Goal: Information Seeking & Learning: Find specific fact

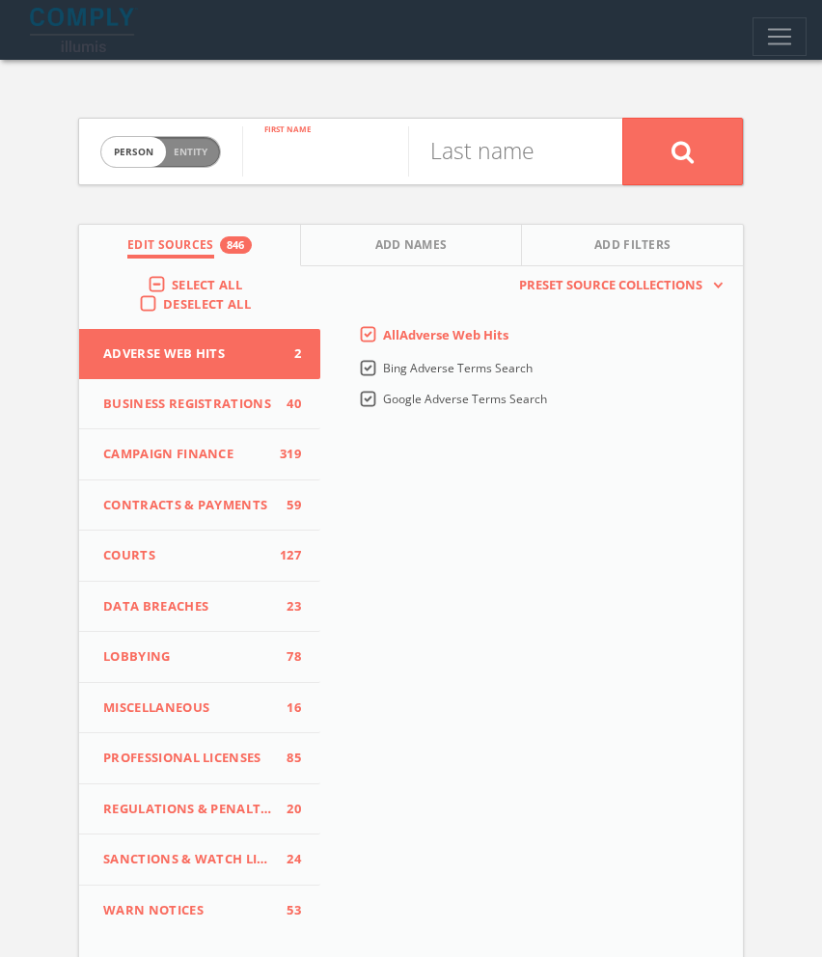
click at [314, 167] on input "text" at bounding box center [325, 151] width 166 height 50
type input "[PERSON_NAME]"
click at [436, 255] on span "Add Names" at bounding box center [411, 247] width 72 height 22
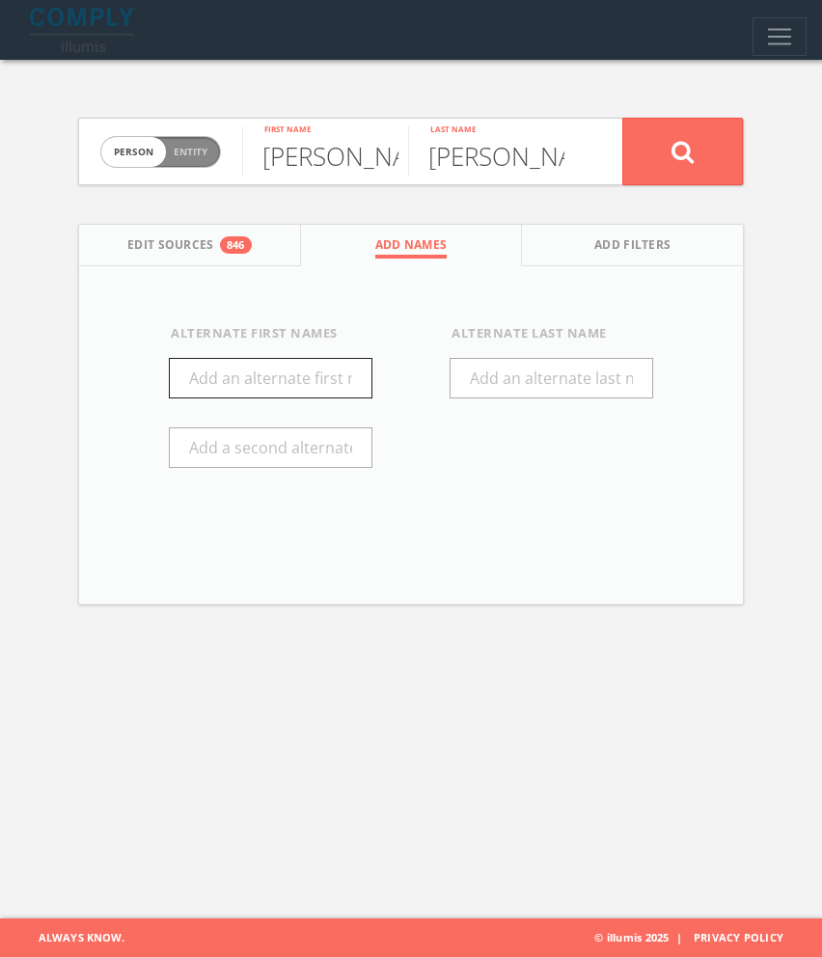
click at [267, 369] on input "text" at bounding box center [271, 378] width 204 height 41
type input "[PERSON_NAME]"
click at [667, 141] on button at bounding box center [682, 152] width 121 height 68
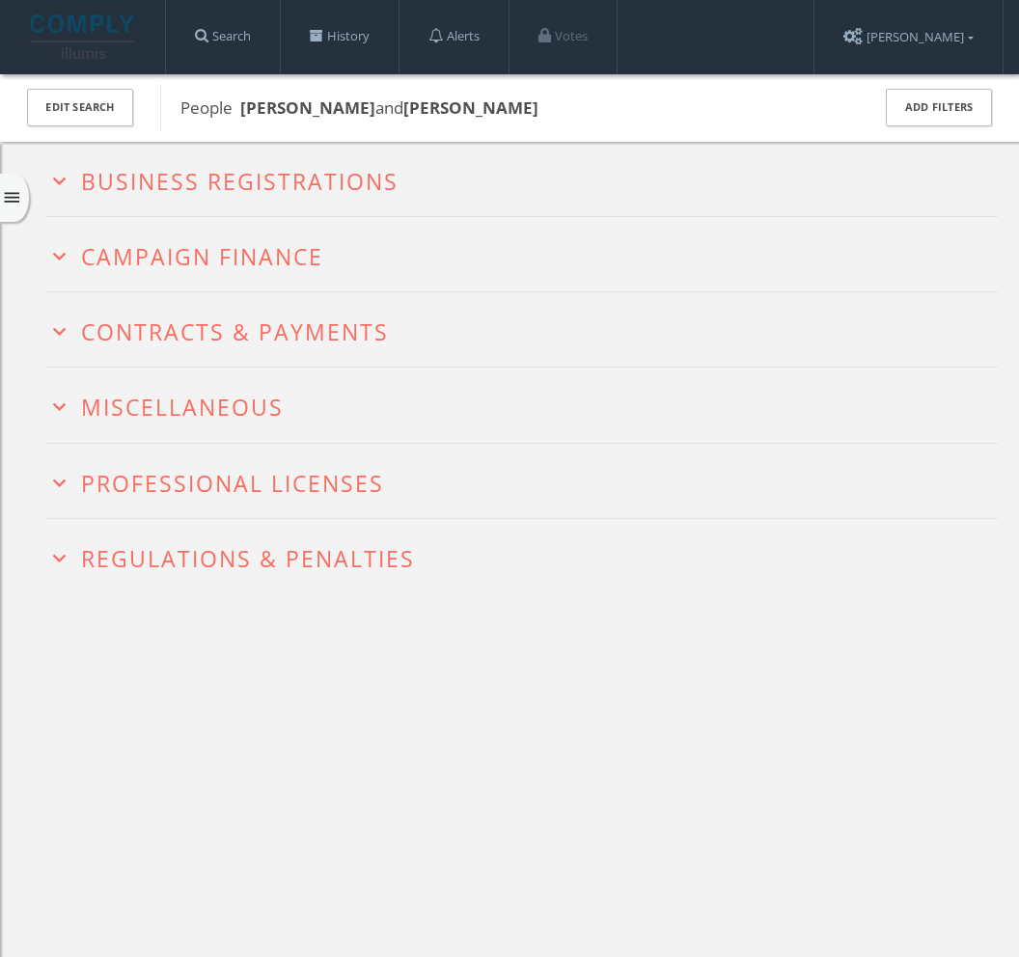
click at [256, 264] on span "Campaign Finance" at bounding box center [202, 256] width 242 height 31
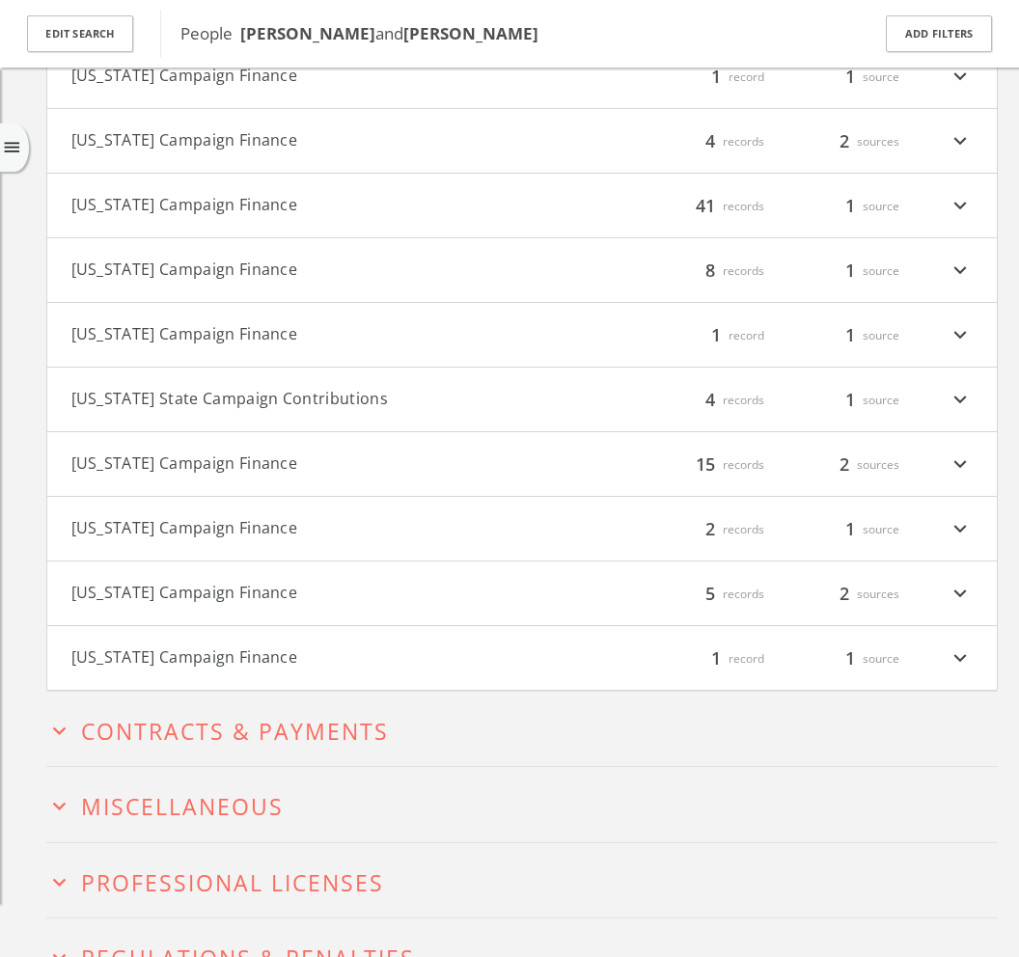
click at [171, 449] on h4 "[US_STATE] Campaign Finance filter_list 15 records 2 sources expand_more" at bounding box center [521, 464] width 949 height 64
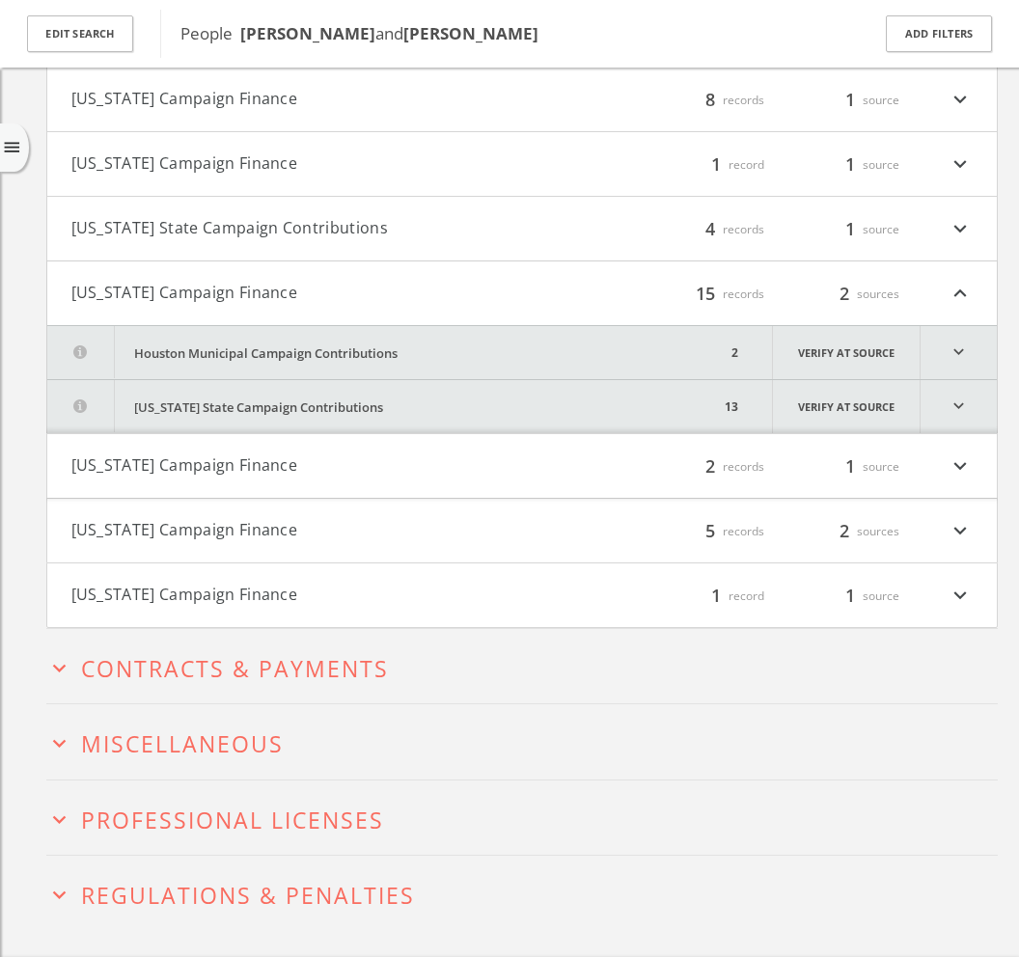
scroll to position [1115, 0]
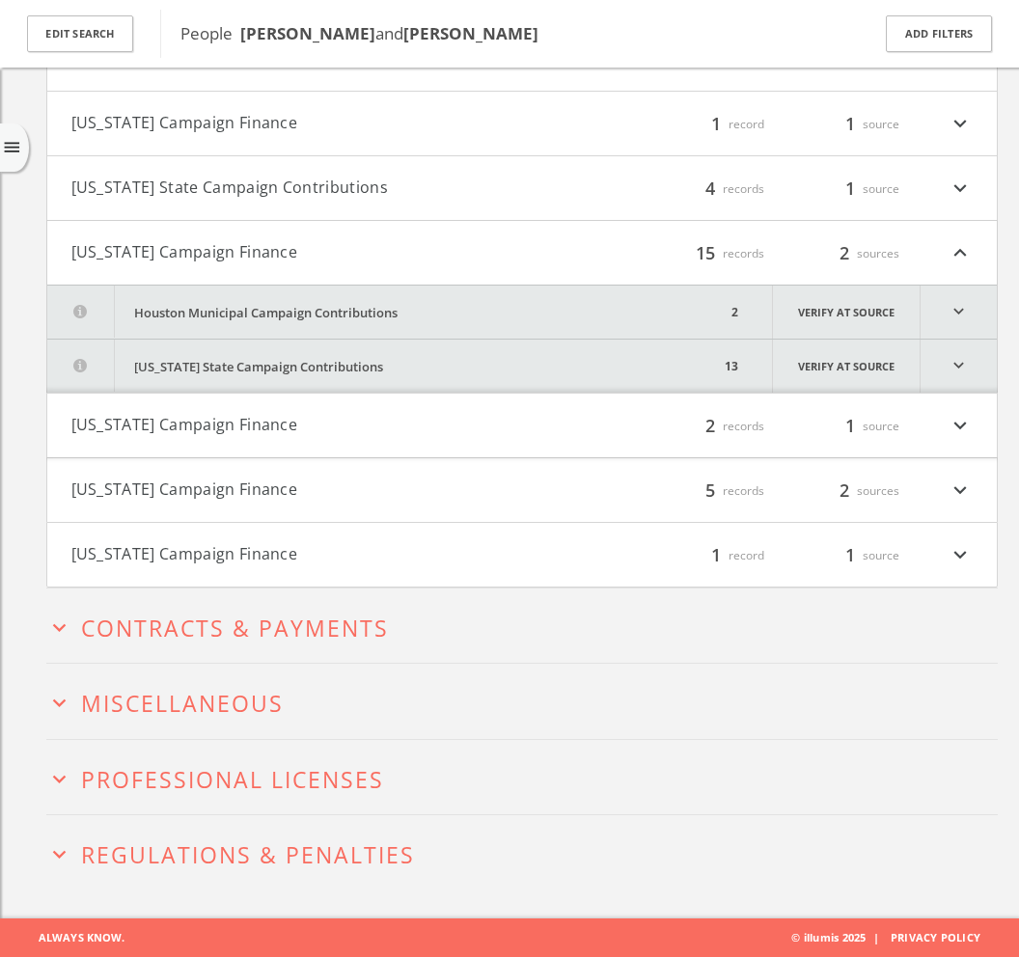
click at [821, 315] on icon "expand_more" at bounding box center [958, 312] width 76 height 53
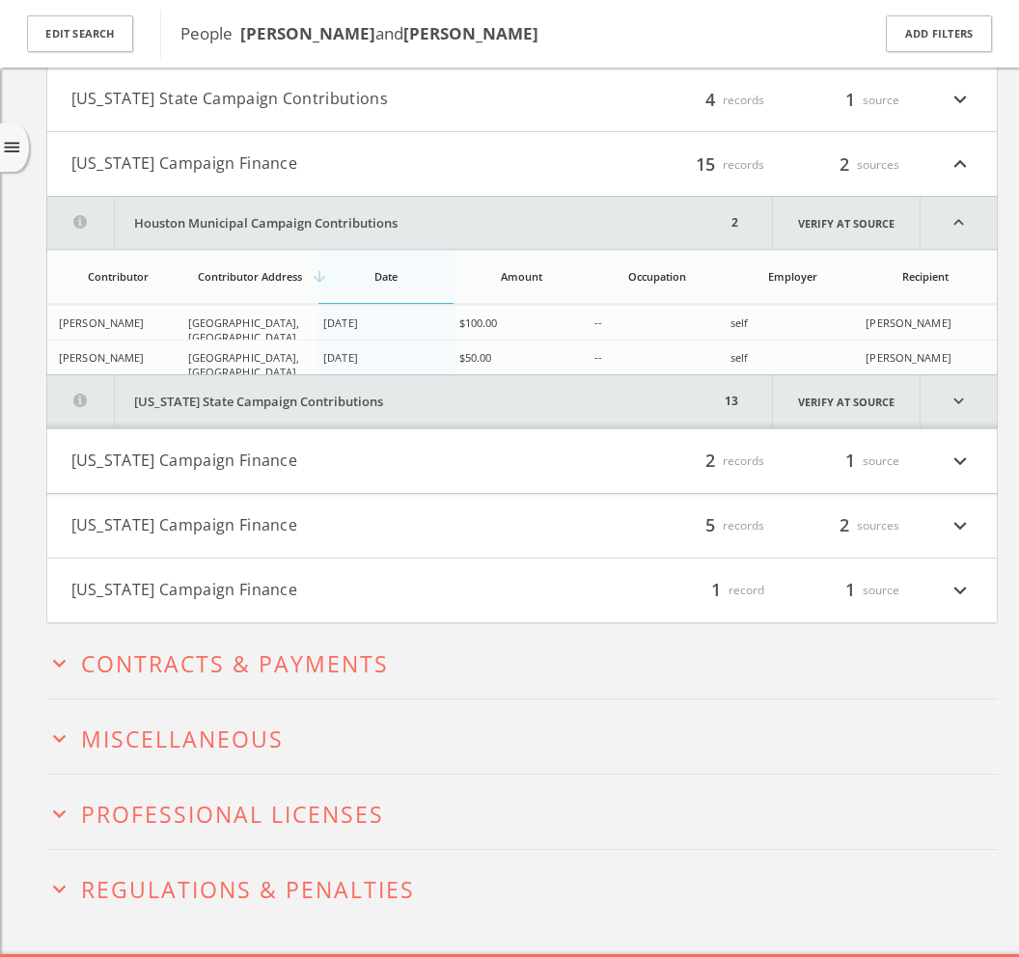
scroll to position [1240, 0]
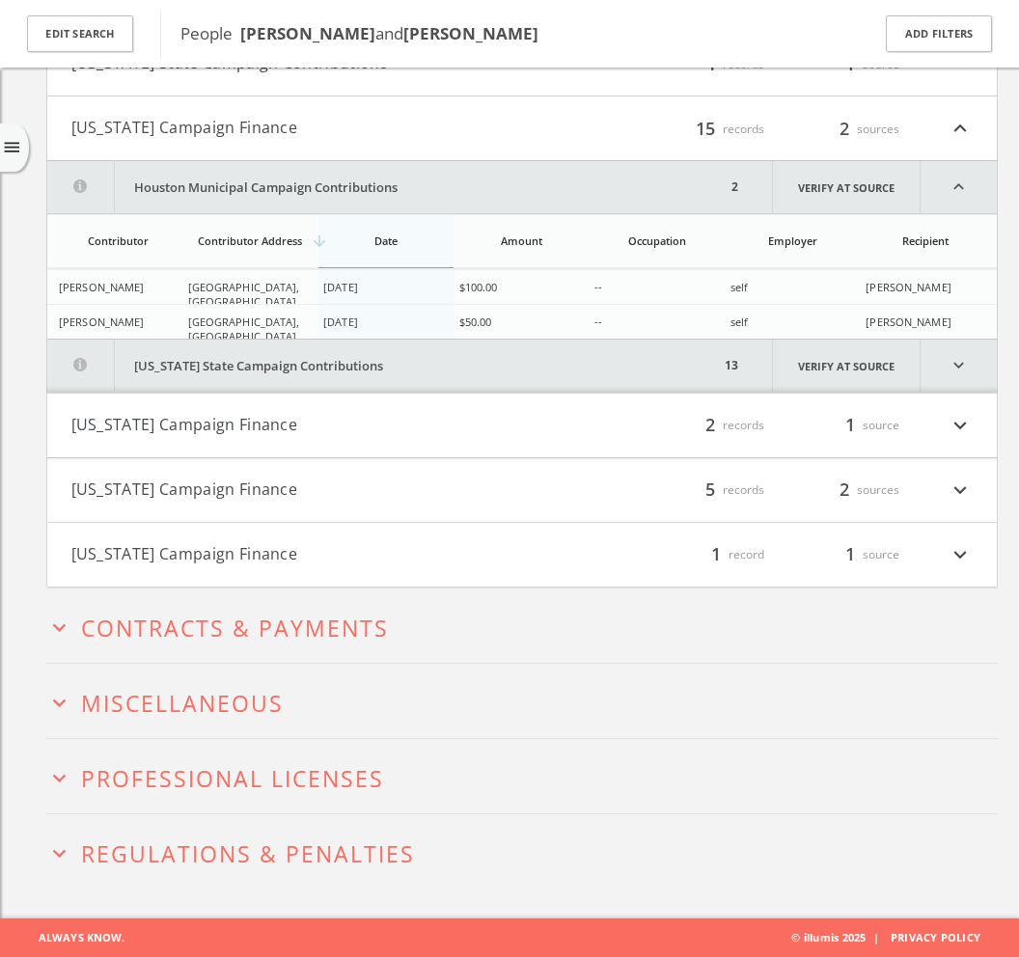
click at [821, 369] on icon "expand_more" at bounding box center [958, 366] width 76 height 53
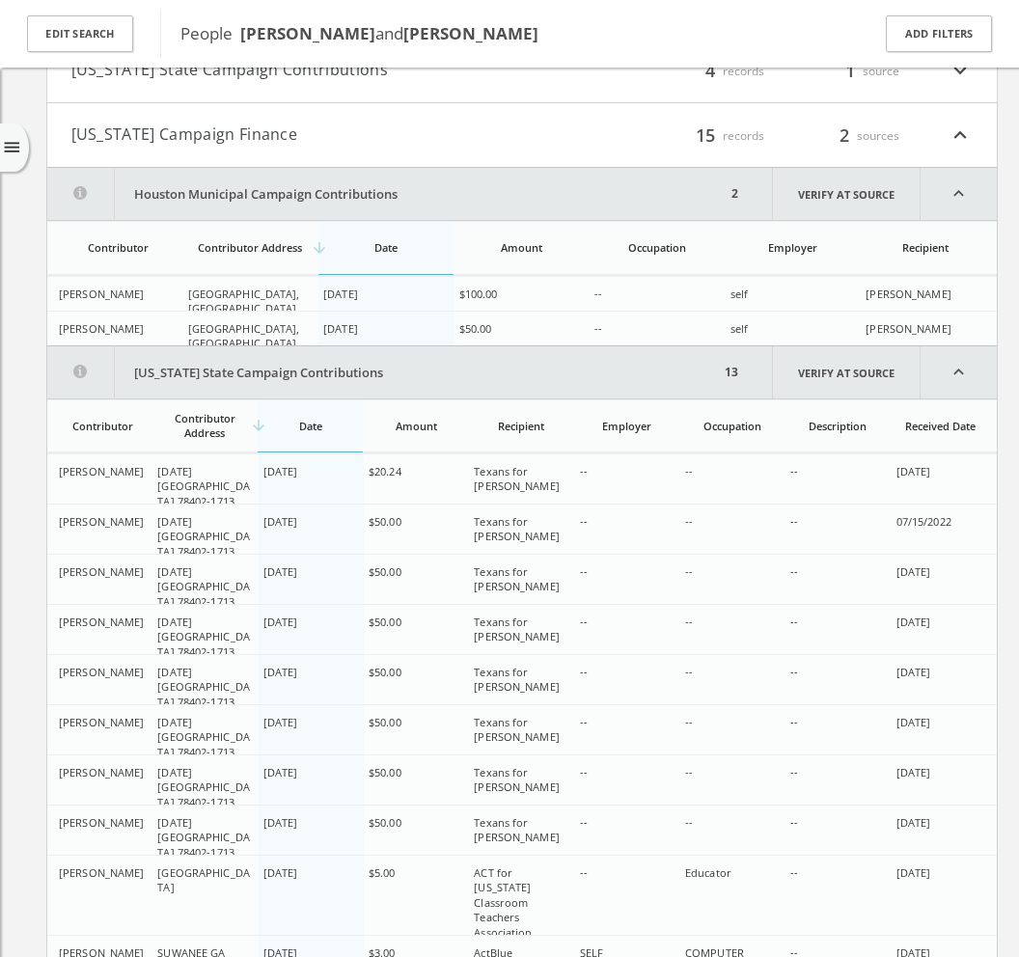
scroll to position [1217, 0]
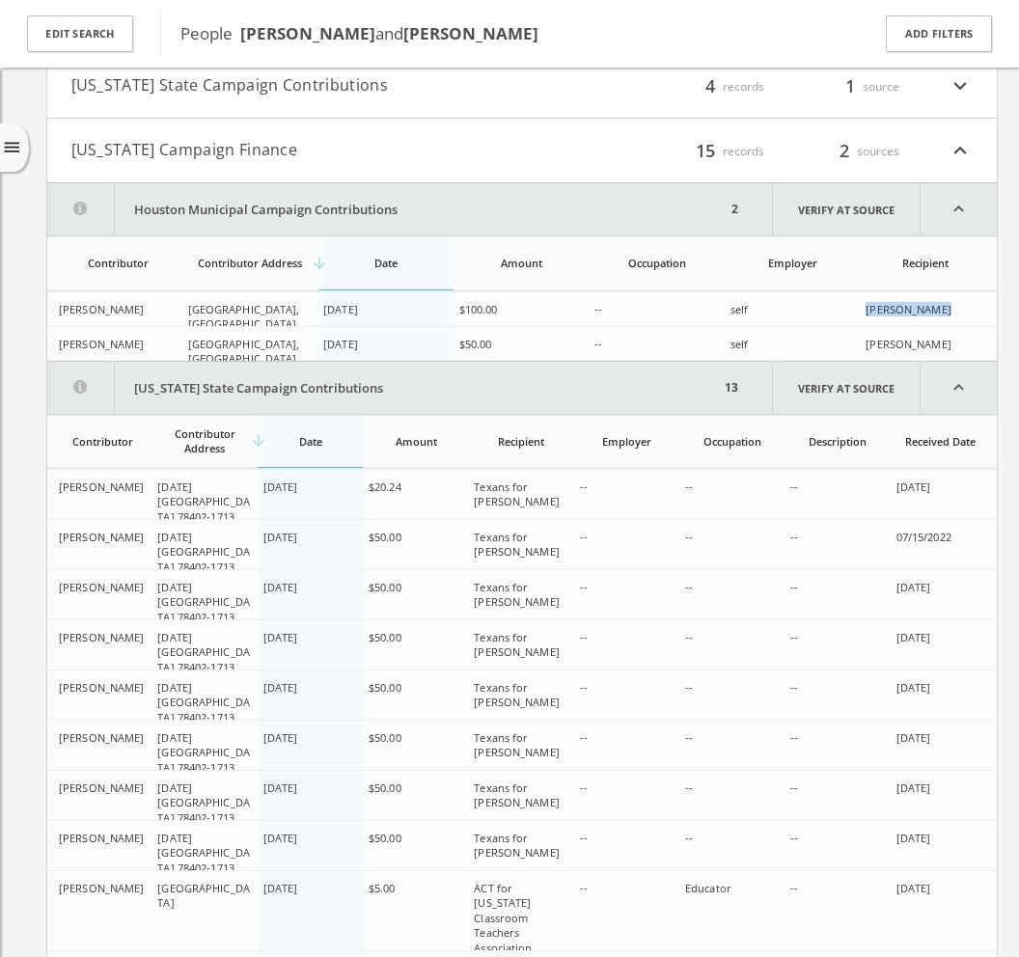
drag, startPoint x: 959, startPoint y: 310, endPoint x: 793, endPoint y: 313, distance: 166.0
click at [821, 314] on tr "[PERSON_NAME] [GEOGRAPHIC_DATA], [GEOGRAPHIC_DATA] 77581 [DATE] $100.00 -- self…" at bounding box center [521, 323] width 949 height 65
click at [821, 201] on icon "expand_less" at bounding box center [958, 207] width 76 height 52
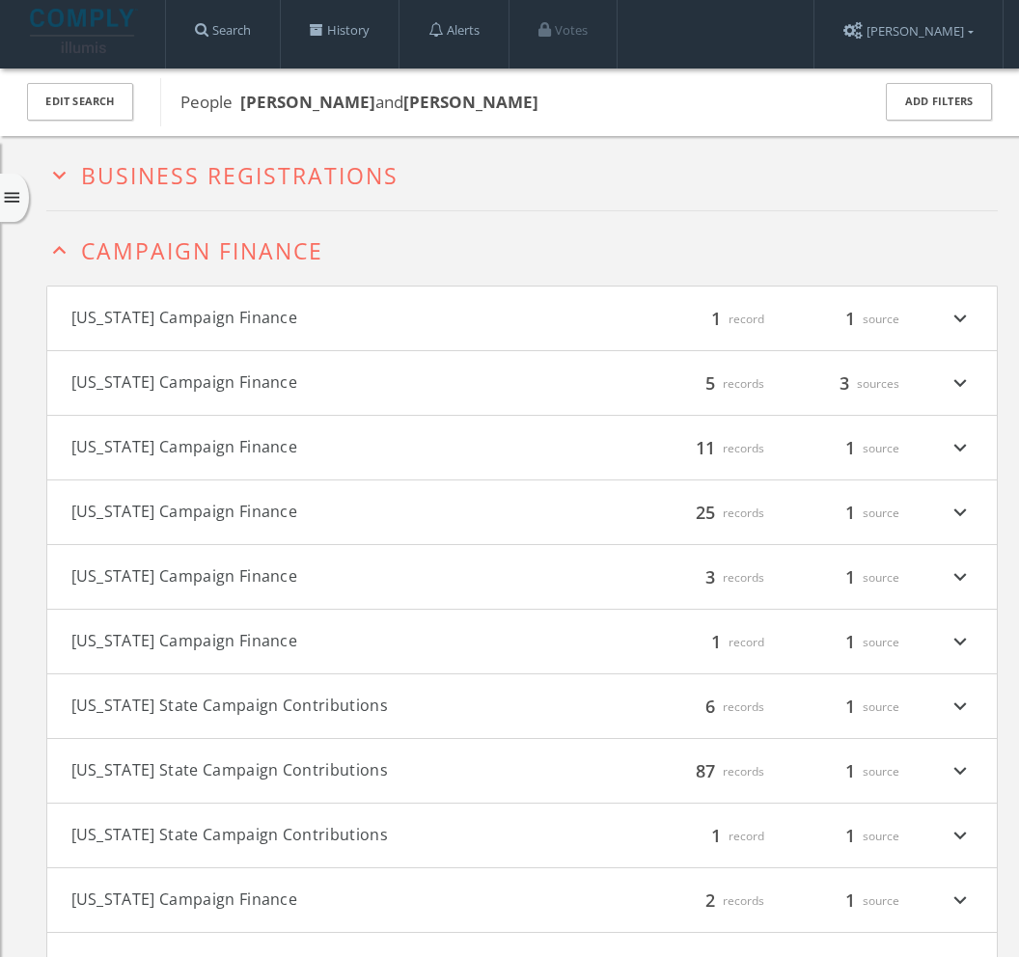
scroll to position [0, 0]
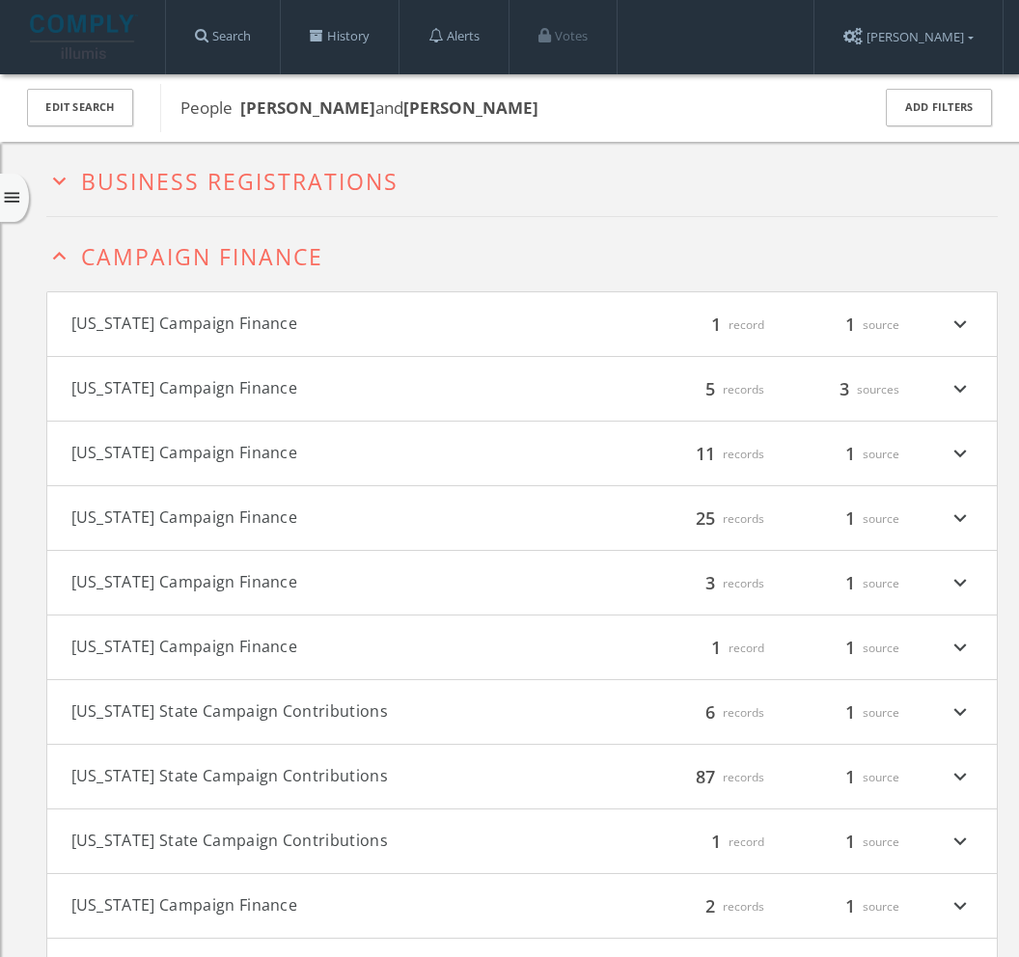
click at [151, 251] on span "Campaign Finance" at bounding box center [202, 256] width 242 height 31
